Goal: Task Accomplishment & Management: Manage account settings

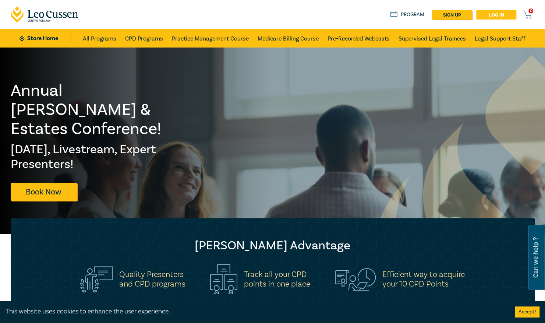
click at [505, 16] on link "Log in" at bounding box center [496, 15] width 40 height 10
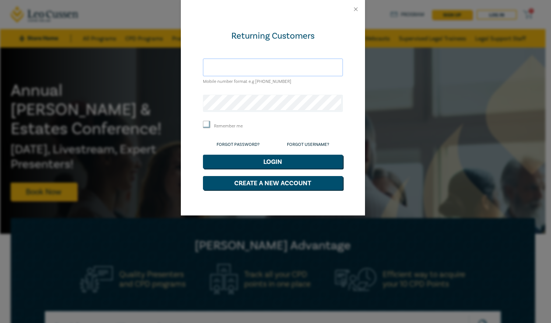
click at [283, 70] on input "text" at bounding box center [273, 68] width 140 height 18
type input "[EMAIL_ADDRESS][DOMAIN_NAME]"
click at [203, 155] on button "Login" at bounding box center [273, 162] width 140 height 14
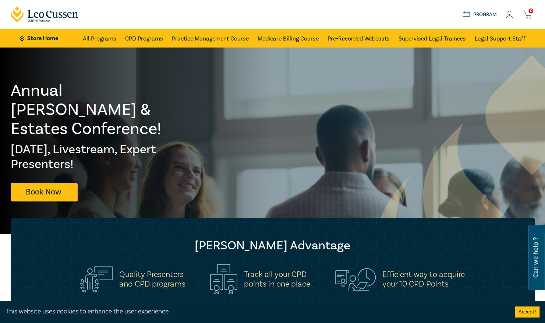
click at [512, 13] on icon at bounding box center [509, 15] width 7 height 8
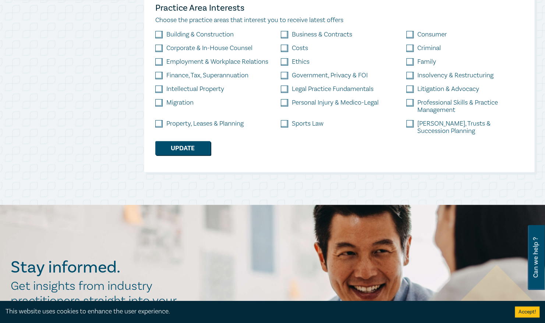
scroll to position [281, 0]
click at [159, 88] on input "checkbox" at bounding box center [158, 89] width 7 height 7
checkbox input "true"
click at [159, 79] on input "checkbox" at bounding box center [158, 75] width 7 height 7
checkbox input "true"
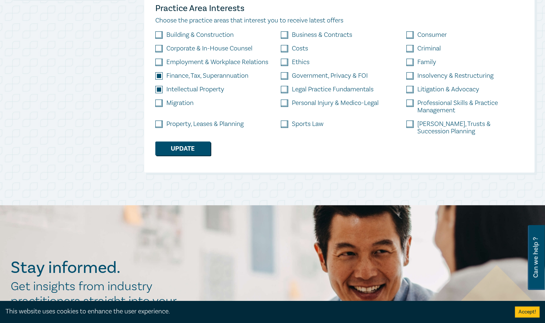
click at [282, 36] on input "checkbox" at bounding box center [284, 34] width 7 height 7
checkbox input "true"
click at [411, 89] on input "checkbox" at bounding box center [409, 89] width 7 height 7
checkbox input "true"
click at [411, 124] on input "checkbox" at bounding box center [409, 123] width 7 height 7
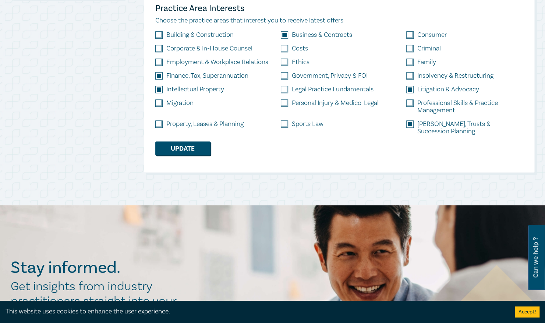
checkbox input "true"
click at [157, 117] on div "Migration" at bounding box center [213, 109] width 125 height 21
click at [161, 103] on input "checkbox" at bounding box center [158, 102] width 7 height 7
checkbox input "true"
click at [158, 125] on input "checkbox" at bounding box center [158, 123] width 7 height 7
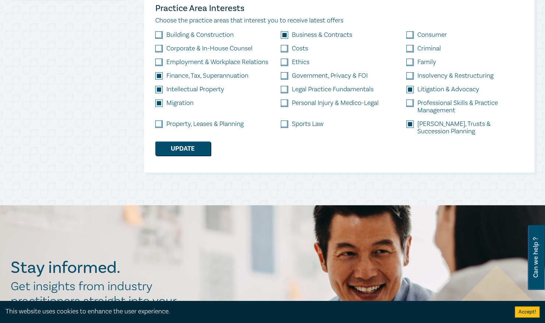
checkbox input "true"
click at [173, 141] on button "Update" at bounding box center [182, 148] width 55 height 14
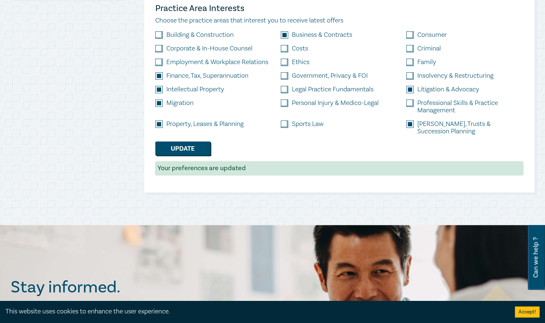
click at [286, 48] on input "checkbox" at bounding box center [284, 48] width 7 height 7
checkbox input "true"
click at [284, 79] on input "checkbox" at bounding box center [284, 75] width 7 height 7
checkbox input "true"
click at [186, 141] on button "Update" at bounding box center [182, 148] width 55 height 14
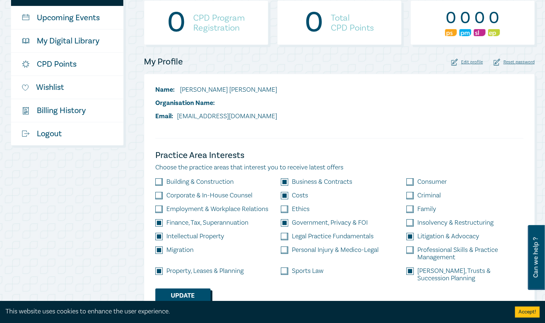
scroll to position [0, 0]
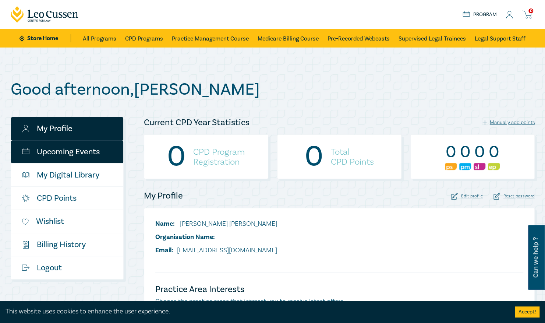
click at [61, 150] on link "Upcoming Events" at bounding box center [67, 151] width 112 height 23
